Goal: Task Accomplishment & Management: Use online tool/utility

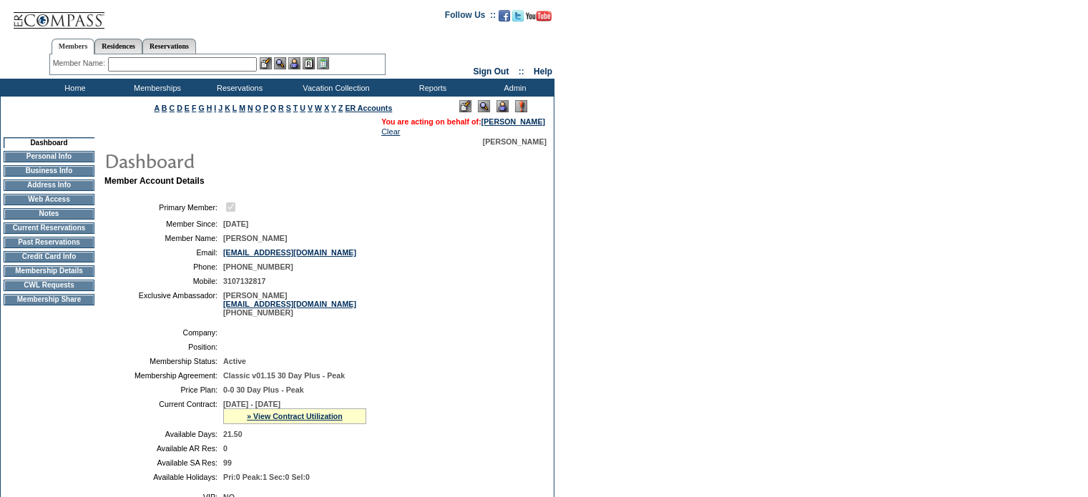
click at [61, 291] on td "CWL Requests" at bounding box center [49, 285] width 91 height 11
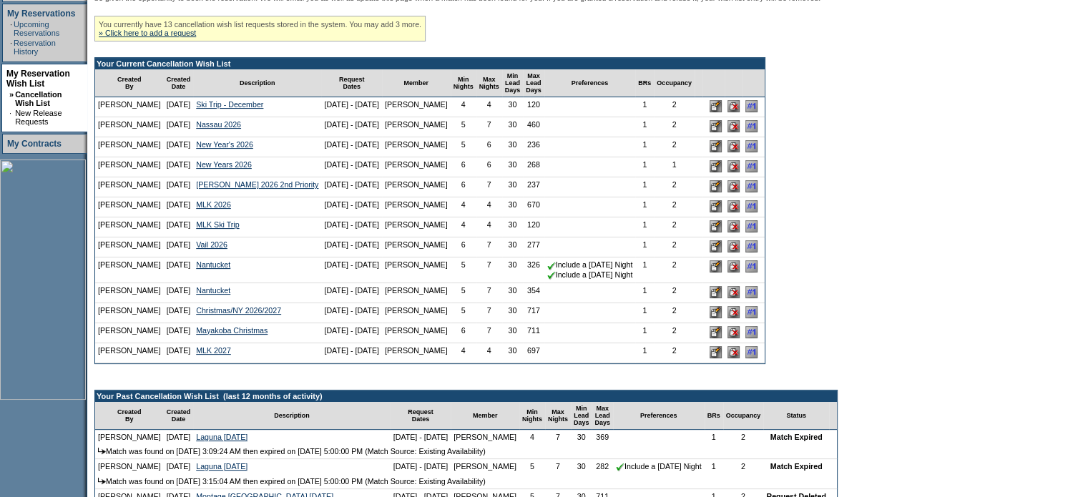
scroll to position [292, 0]
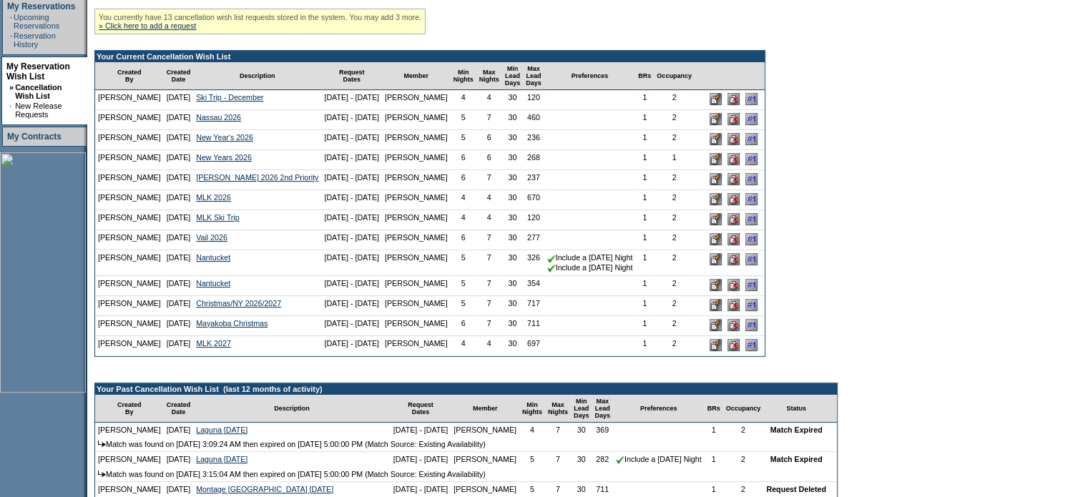
drag, startPoint x: 761, startPoint y: 285, endPoint x: 606, endPoint y: 48, distance: 283.6
click at [757, 245] on input "image" at bounding box center [751, 239] width 12 height 12
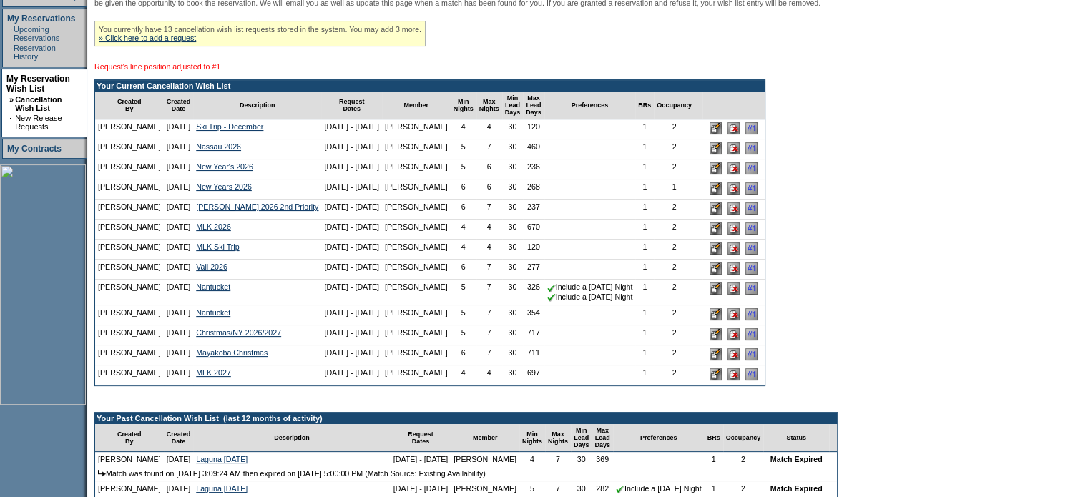
scroll to position [280, 0]
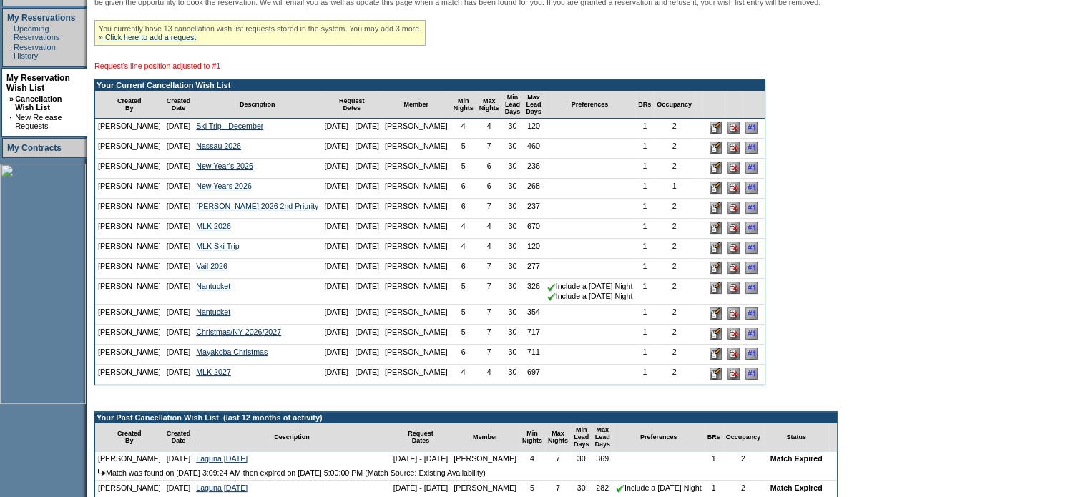
click at [757, 340] on input "image" at bounding box center [751, 333] width 12 height 12
